Goal: Find specific page/section: Find specific page/section

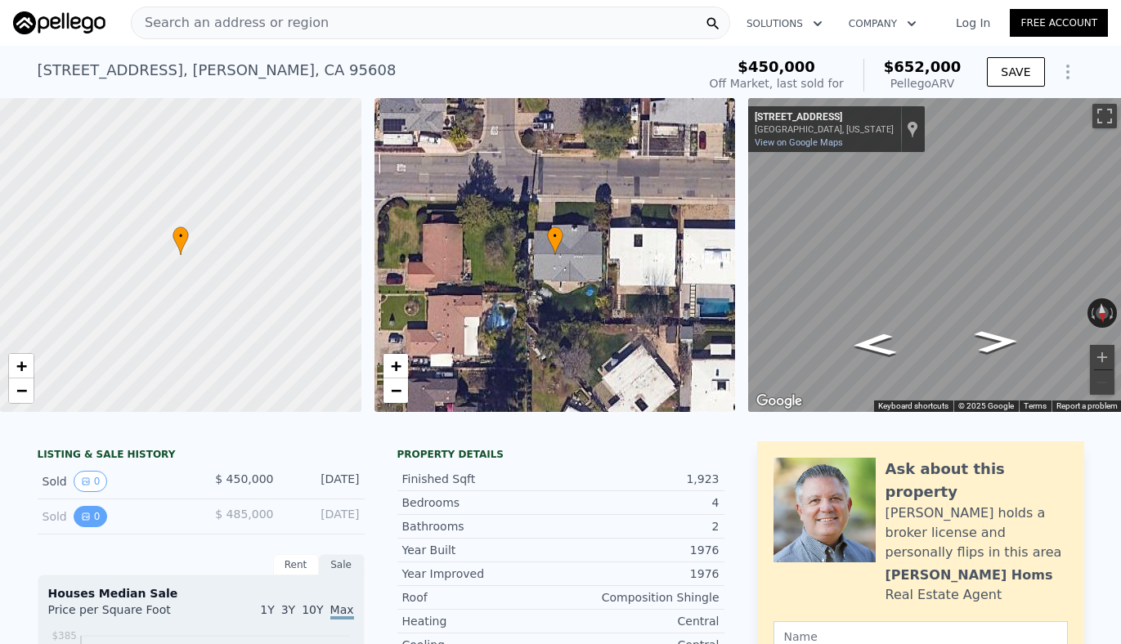
click at [84, 519] on icon "View historical data" at bounding box center [86, 517] width 10 height 10
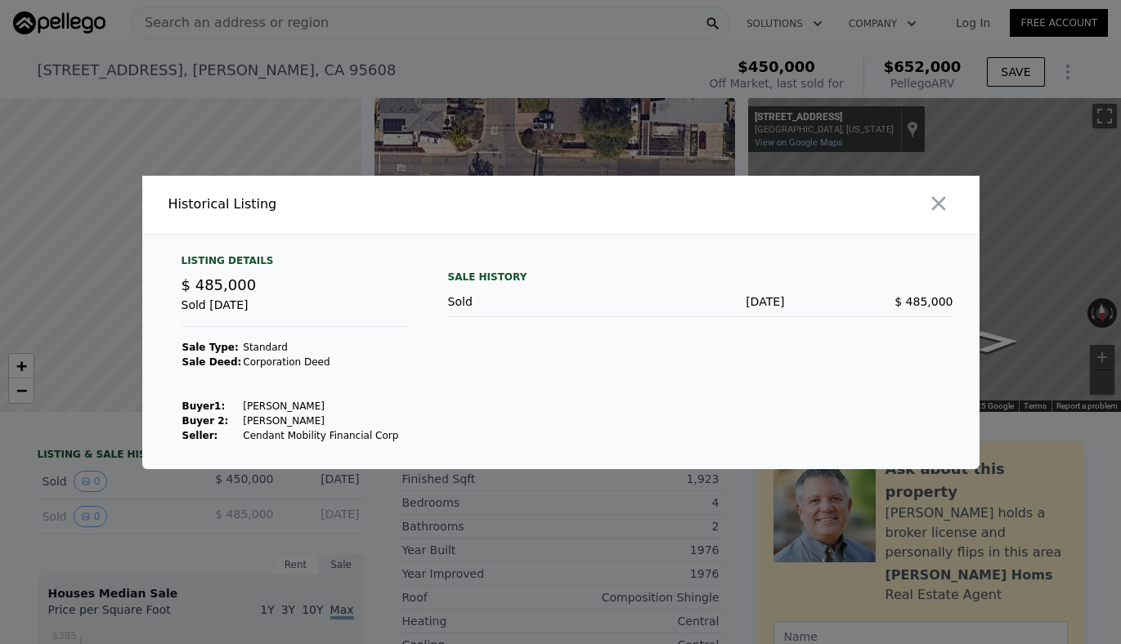
click at [134, 524] on div at bounding box center [560, 322] width 1121 height 644
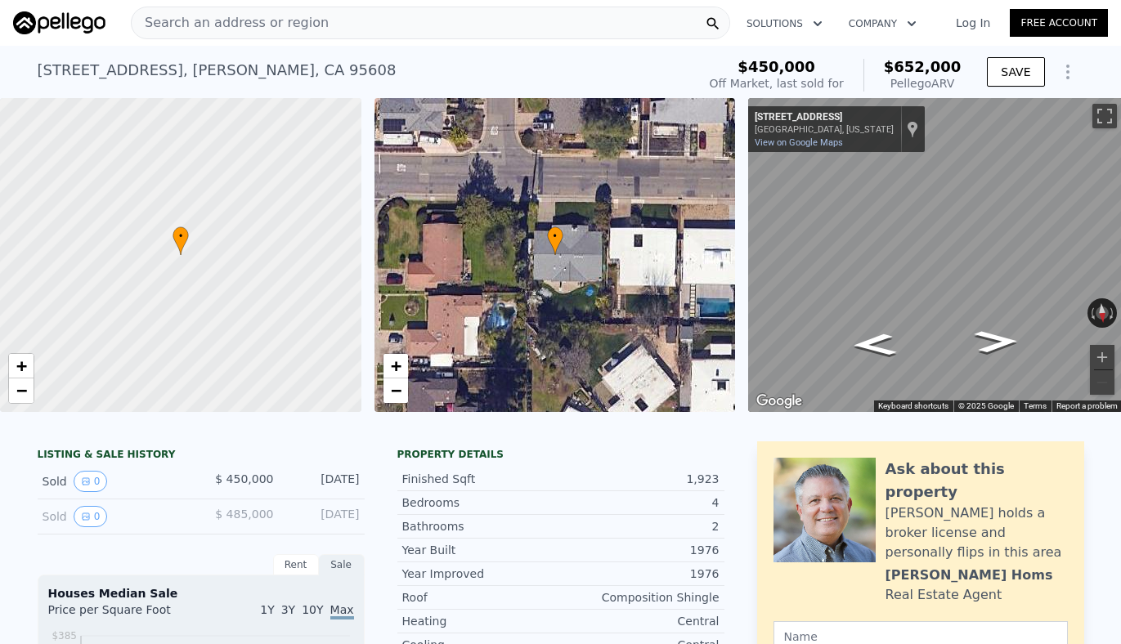
click at [248, 25] on span "Search an address or region" at bounding box center [230, 23] width 197 height 20
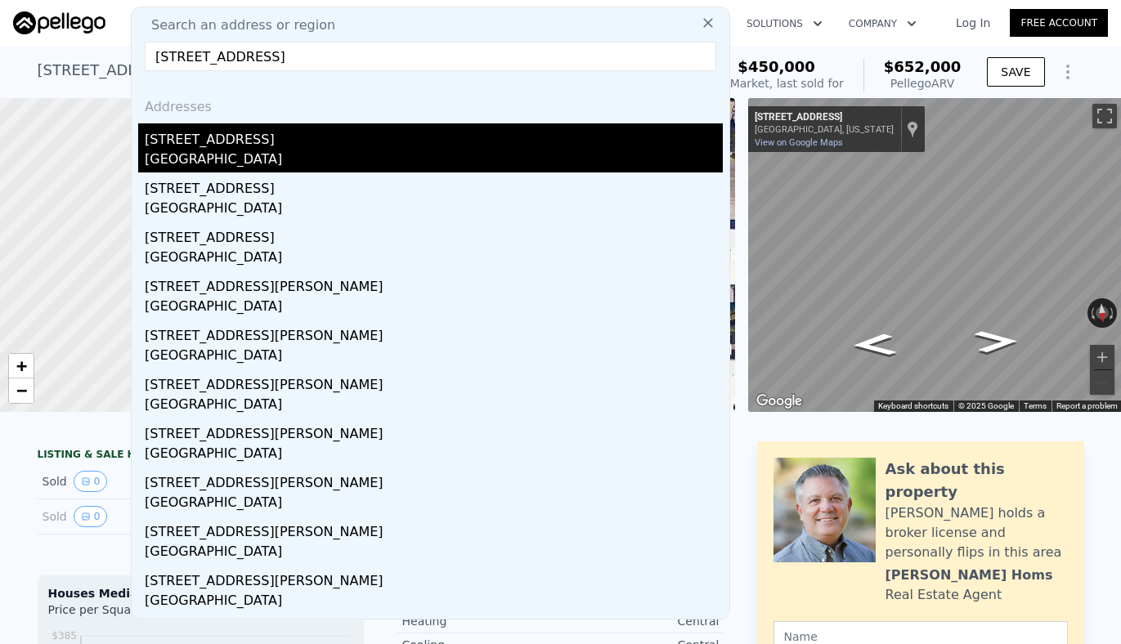
type input "[STREET_ADDRESS]"
click at [198, 151] on div "[GEOGRAPHIC_DATA]" at bounding box center [434, 161] width 578 height 23
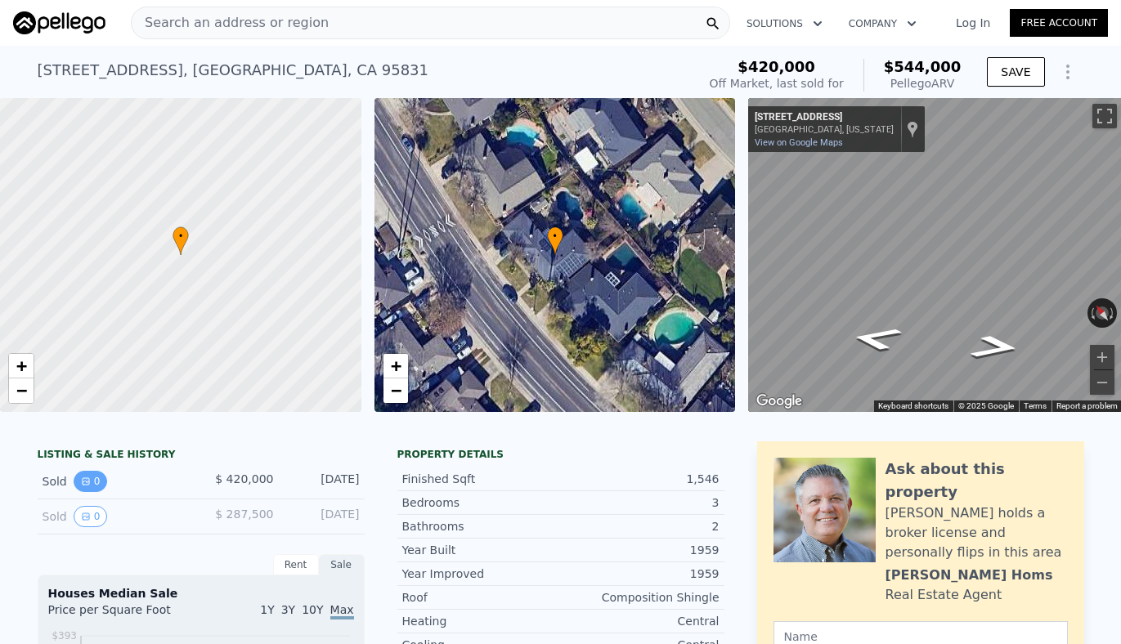
click at [97, 485] on button "0" at bounding box center [91, 481] width 34 height 21
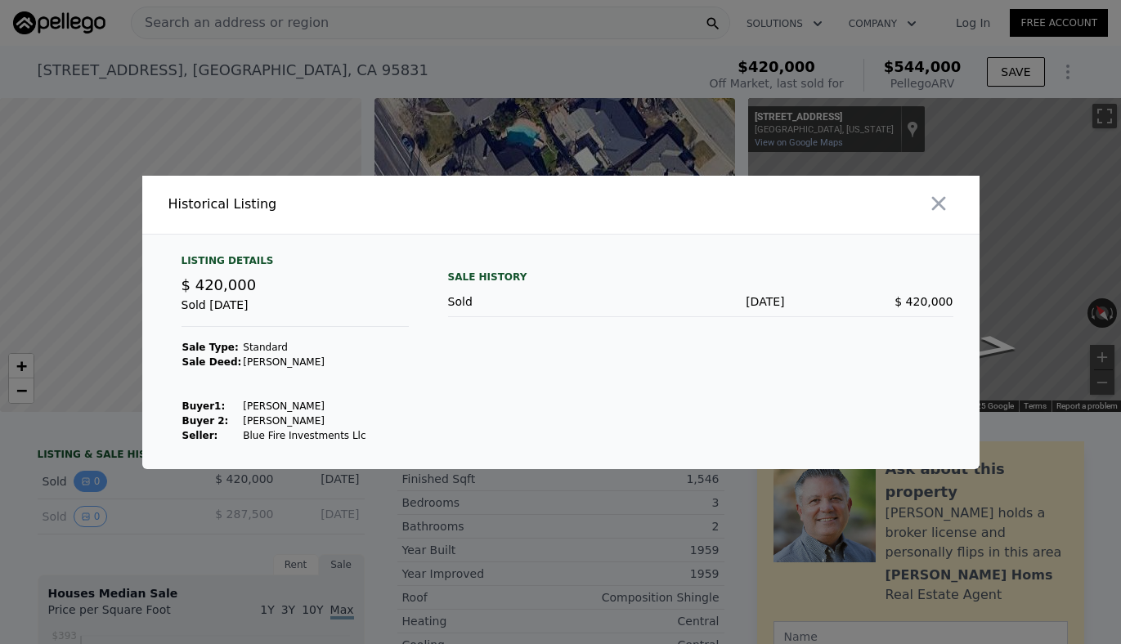
click at [97, 485] on div at bounding box center [560, 322] width 1121 height 644
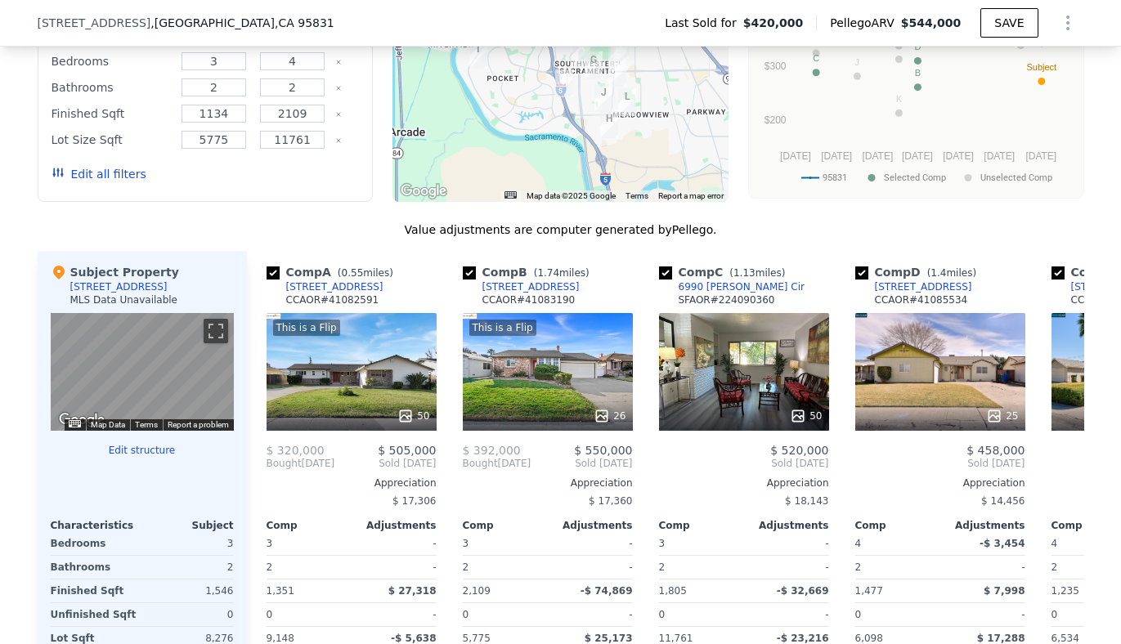
scroll to position [1617, 0]
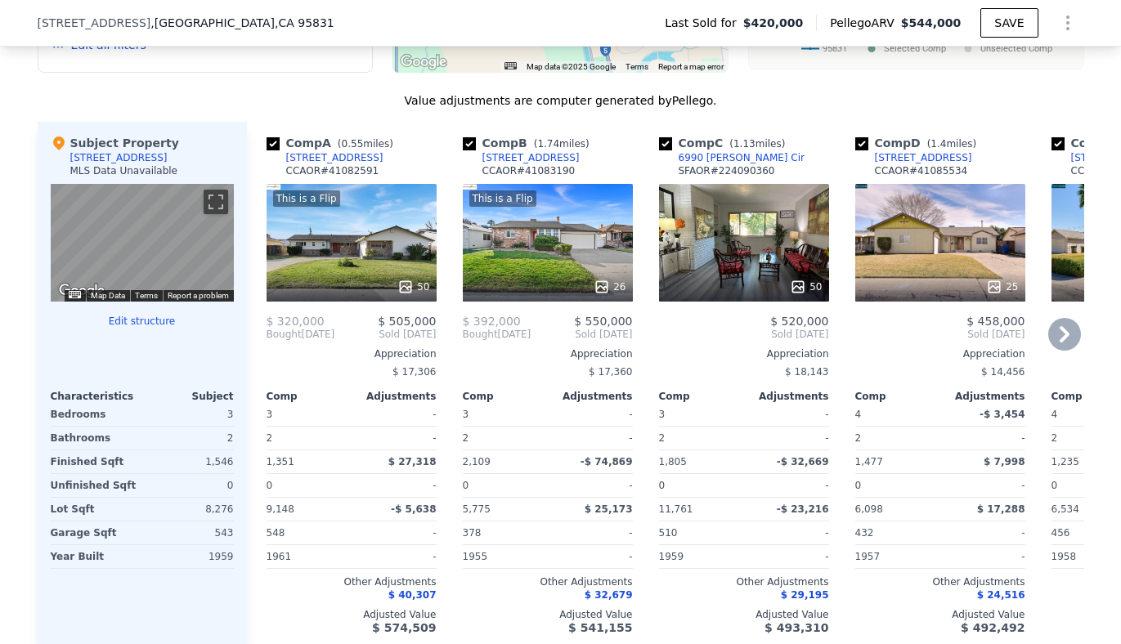
click at [347, 164] on div "[STREET_ADDRESS]" at bounding box center [334, 157] width 97 height 13
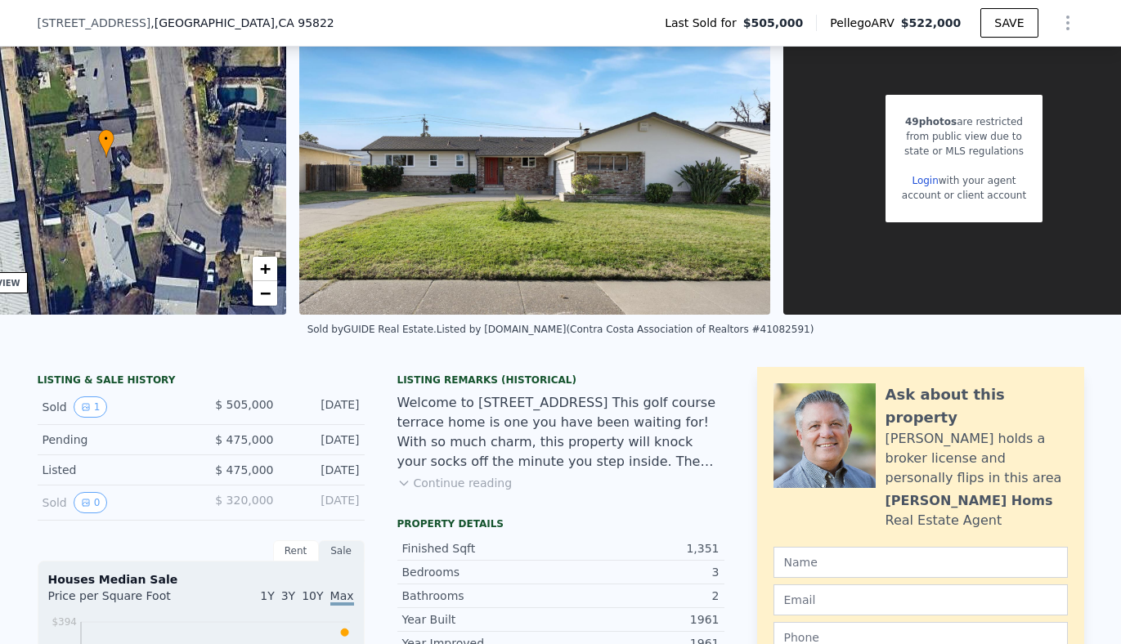
scroll to position [0, 485]
